Goal: Transaction & Acquisition: Purchase product/service

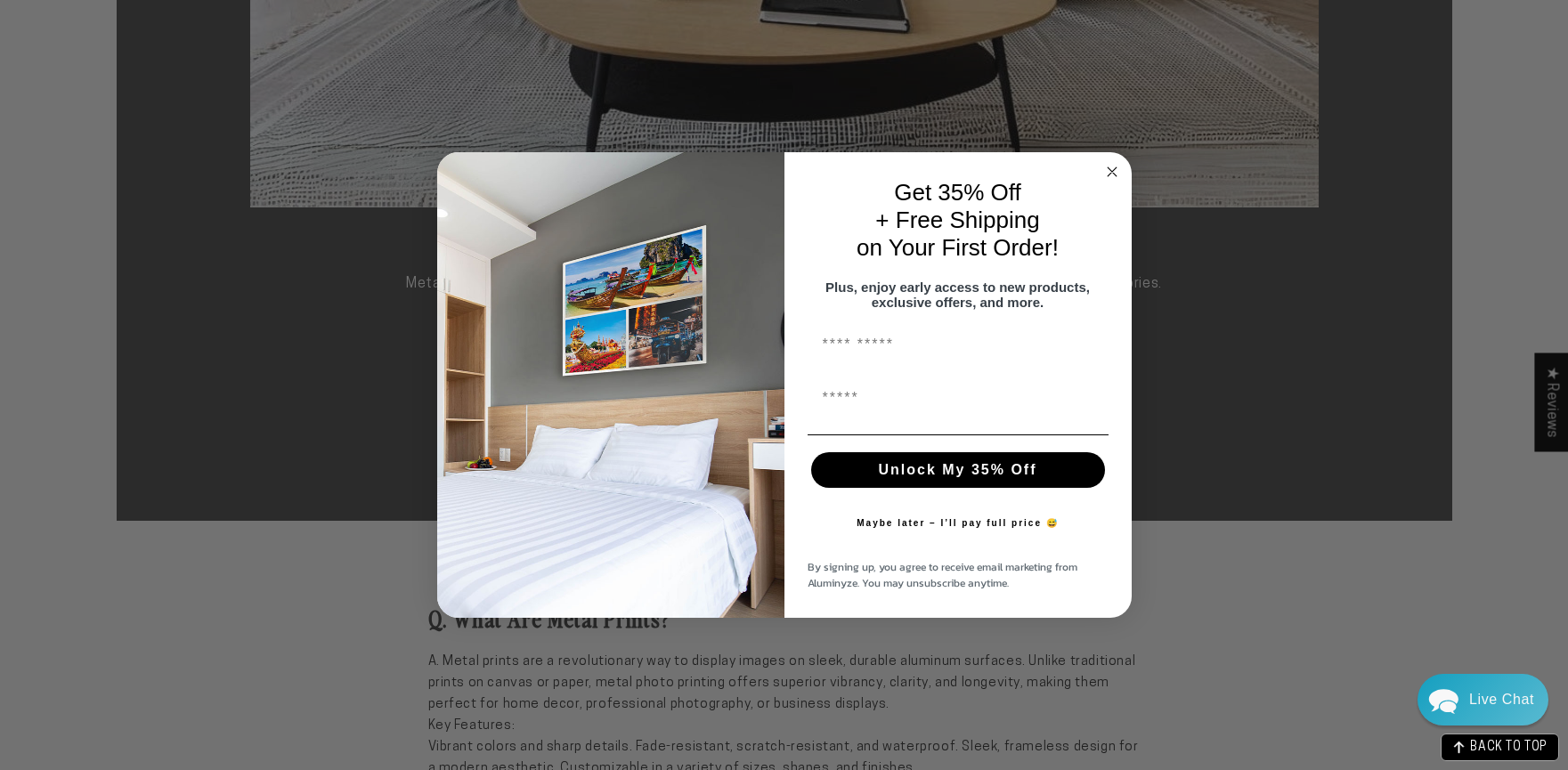
click at [1111, 168] on icon "Close dialog" at bounding box center [1111, 172] width 8 height 8
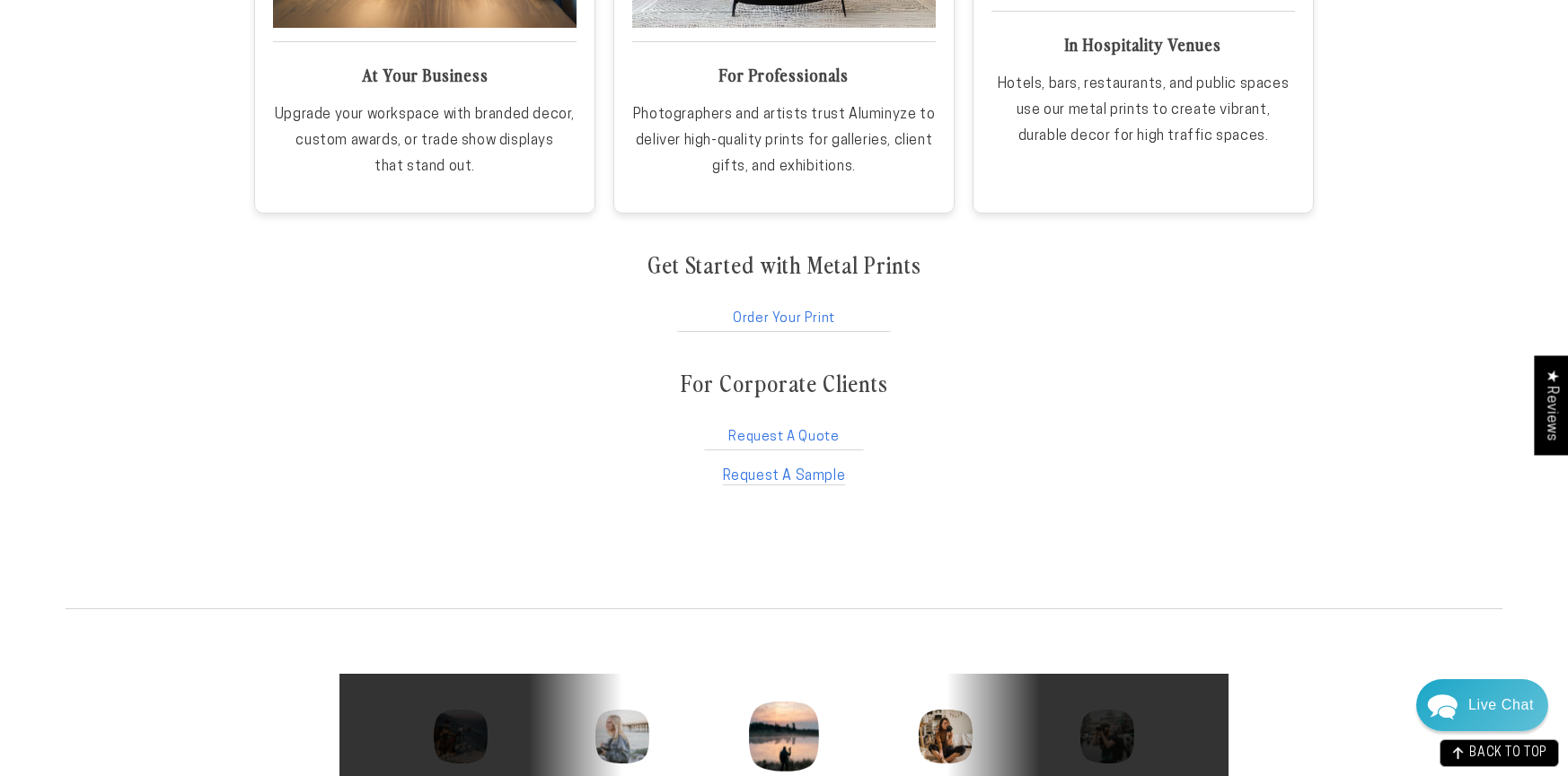
scroll to position [3139, 0]
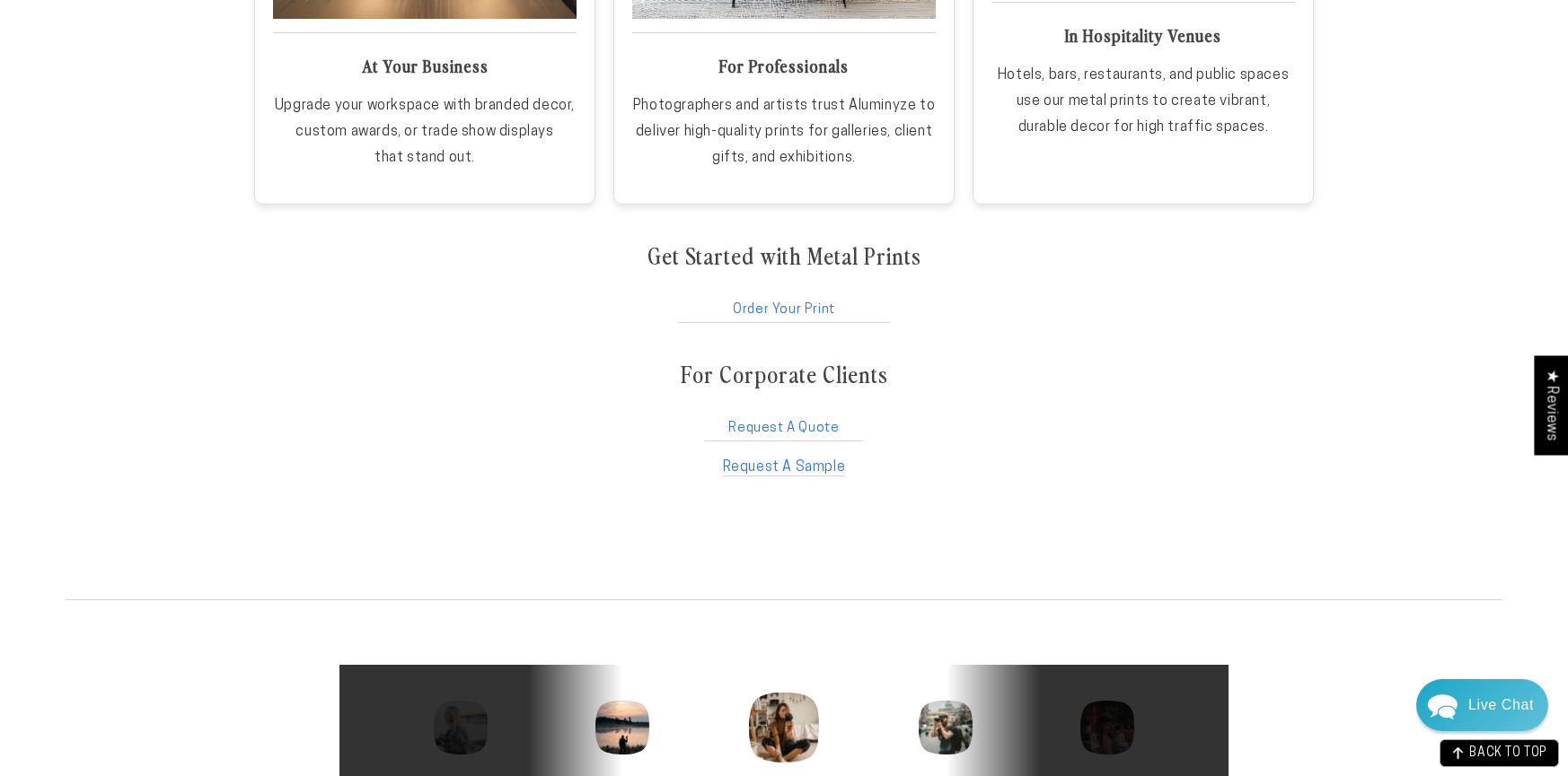
click at [816, 303] on link "Order Your Print" at bounding box center [784, 306] width 220 height 34
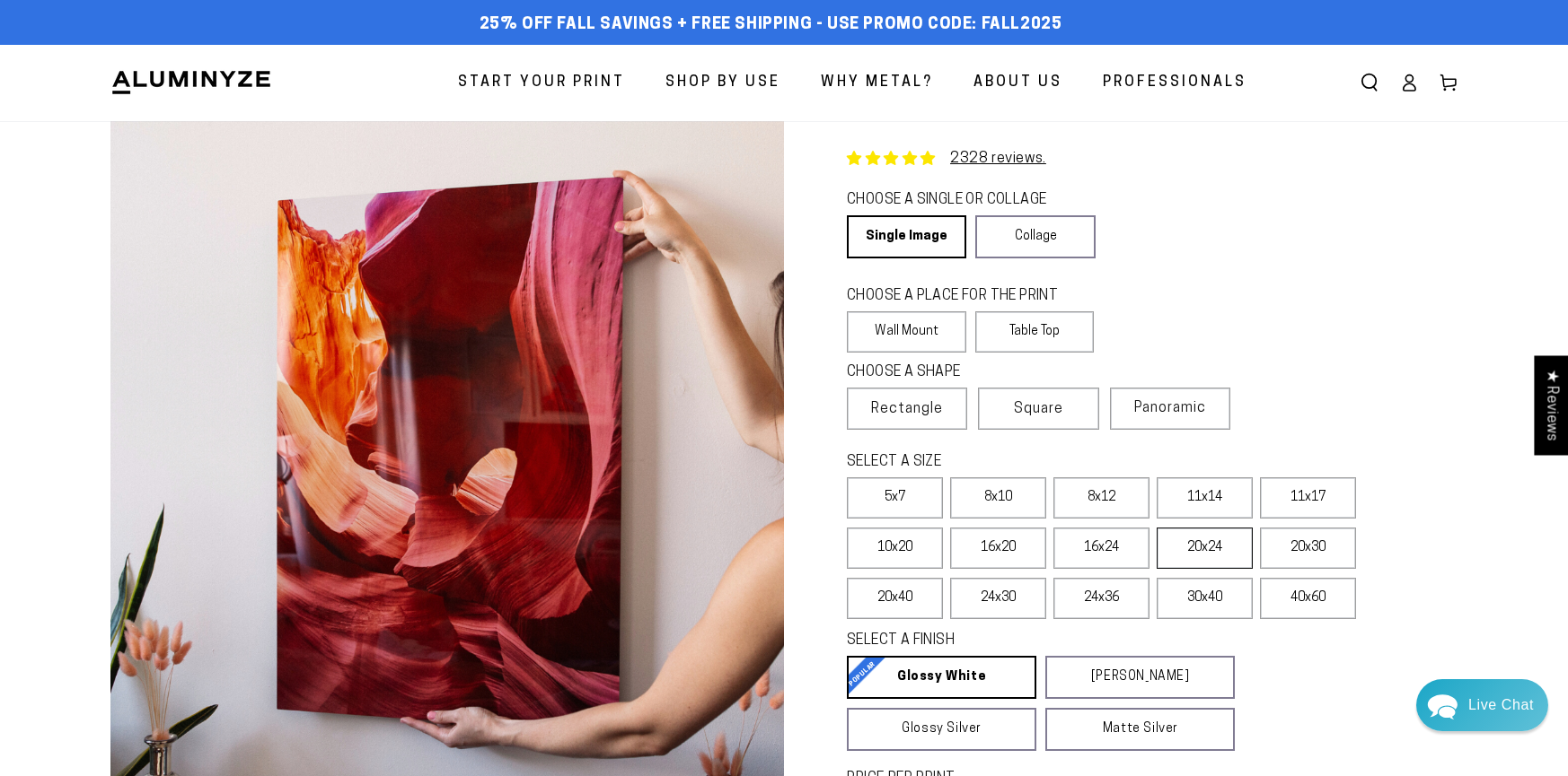
click at [1206, 545] on label "20x24" at bounding box center [1204, 548] width 96 height 41
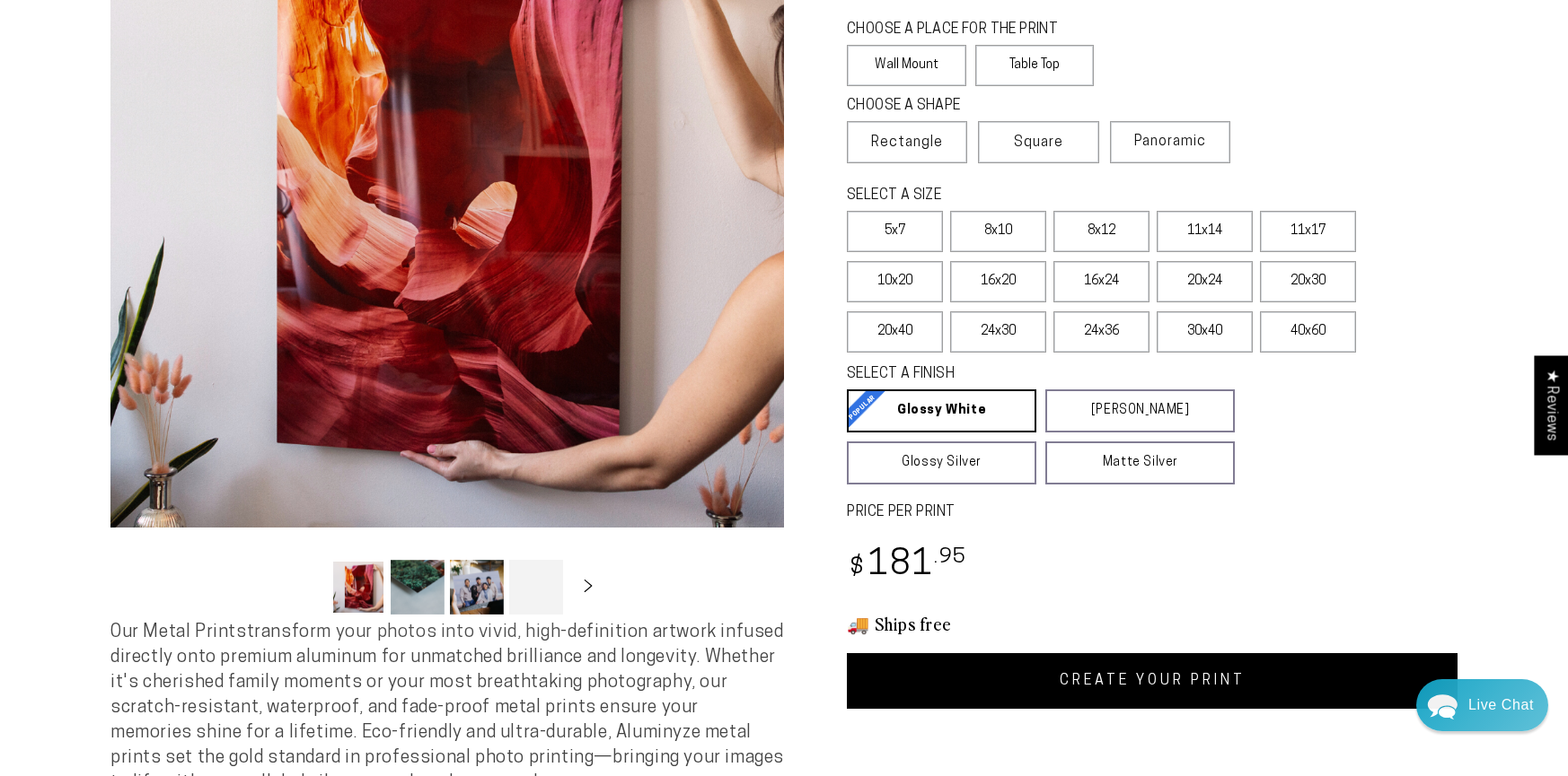
scroll to position [280, 0]
